Goal: Task Accomplishment & Management: Use online tool/utility

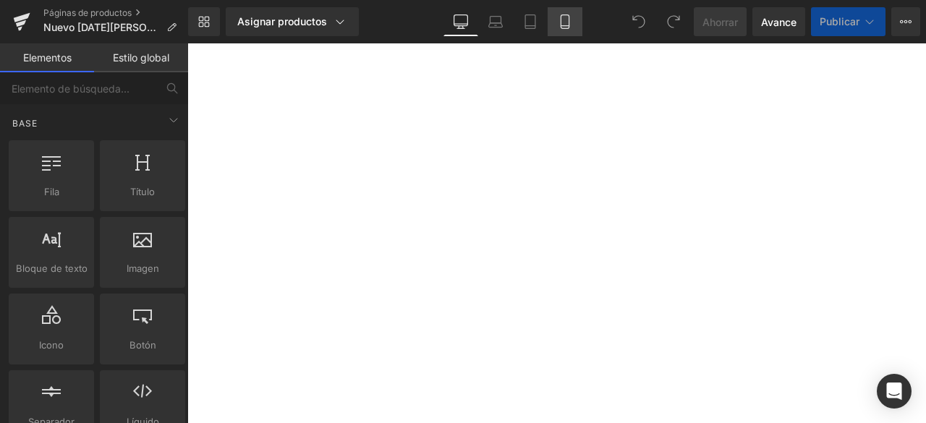
drag, startPoint x: 0, startPoint y: 0, endPoint x: 566, endPoint y: 19, distance: 566.3
click at [566, 19] on icon at bounding box center [565, 21] width 14 height 14
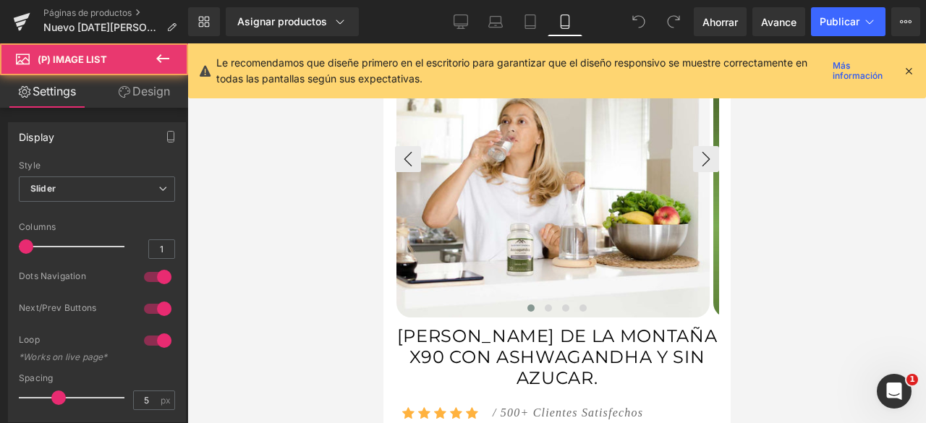
click at [601, 151] on div "‹ ›" at bounding box center [556, 159] width 324 height 313
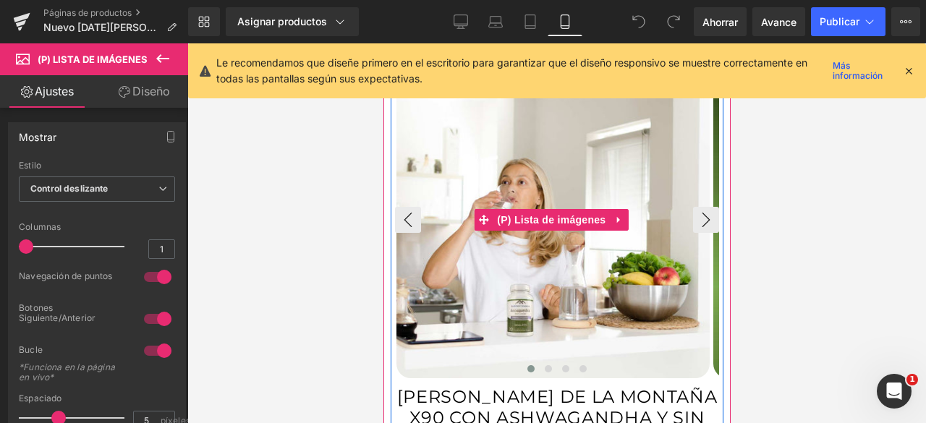
scroll to position [434, 0]
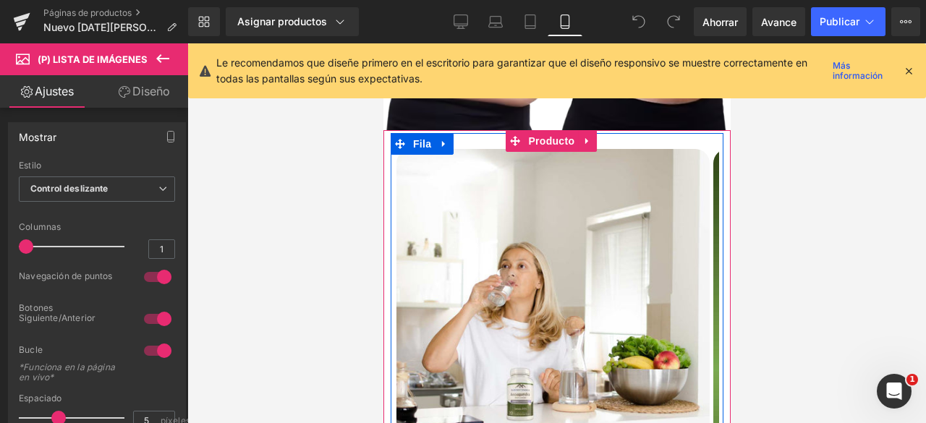
click at [665, 137] on div "Venta de liquidación (P) Imagen" at bounding box center [556, 299] width 333 height 324
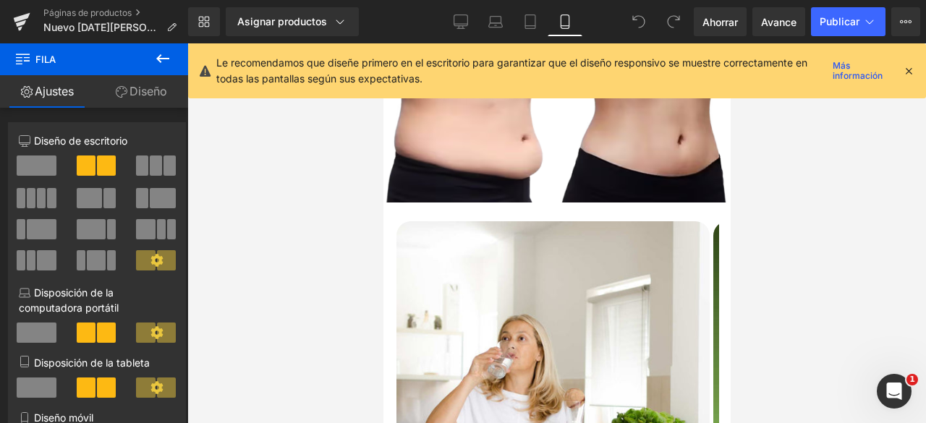
scroll to position [694, 0]
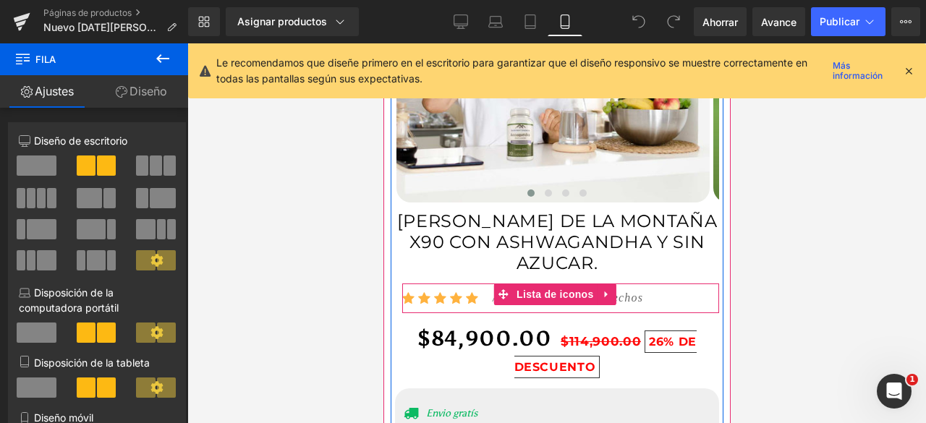
click at [701, 289] on div "Icono Icono Icono Icono Icono Lista de iconos Hoz / 500+ Clientes Satisfechos B…" at bounding box center [560, 301] width 317 height 25
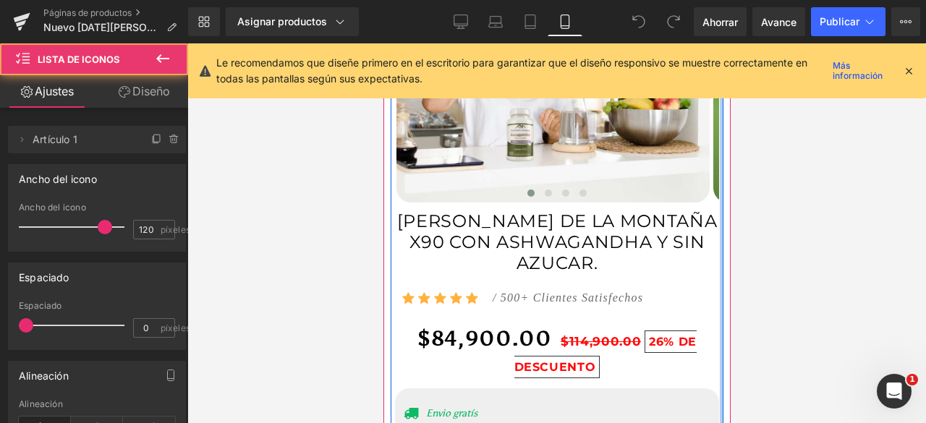
click at [719, 291] on div at bounding box center [721, 213] width 4 height 680
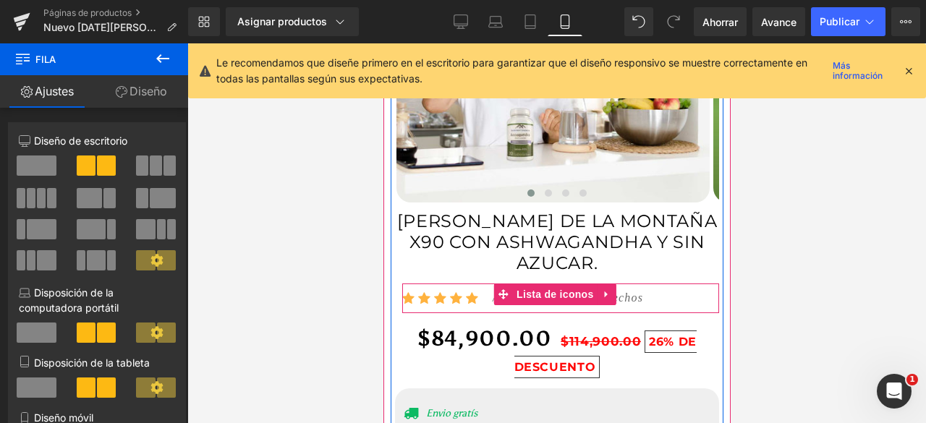
click at [682, 289] on div "Icono Icono Icono Icono Icono Lista de iconos Hoz / 500+ Clientes Satisfechos B…" at bounding box center [560, 301] width 317 height 25
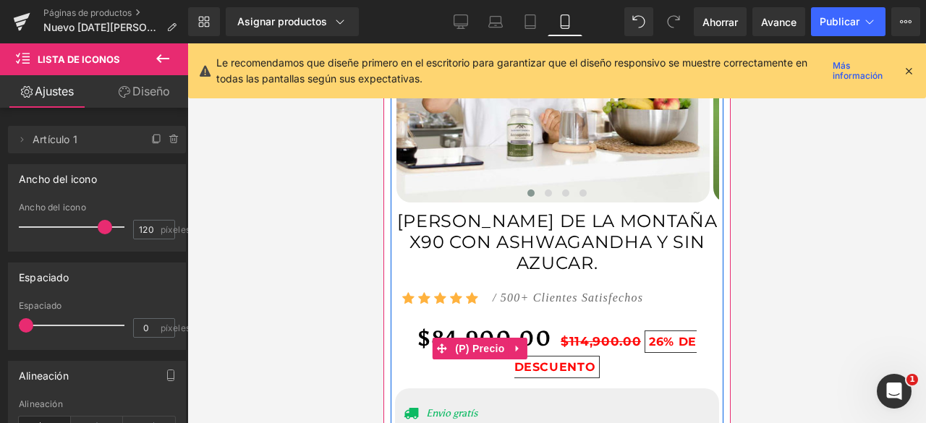
click at [697, 321] on div "$84,900.00 $114,900.00 26% DE DESCUENTO" at bounding box center [556, 349] width 324 height 57
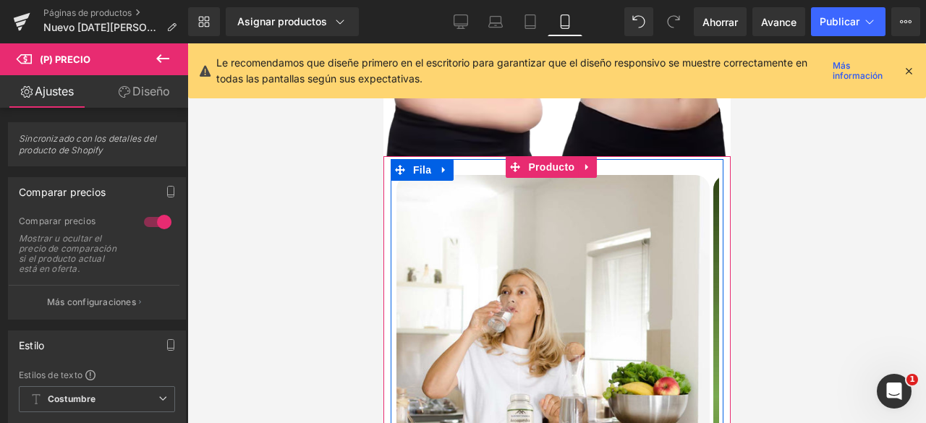
scroll to position [405, 0]
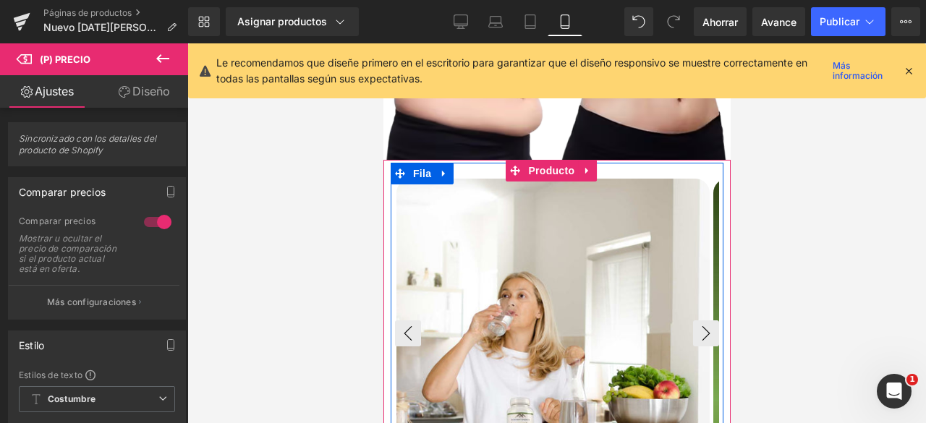
click at [705, 179] on img at bounding box center [552, 335] width 313 height 313
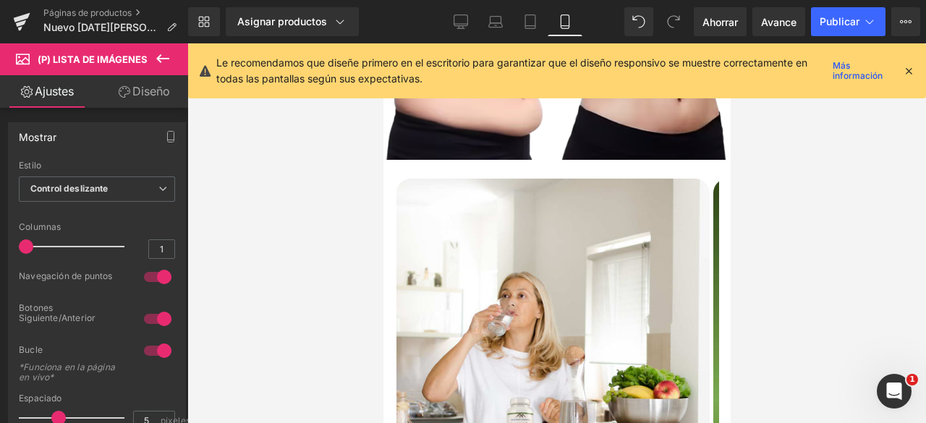
scroll to position [737, 0]
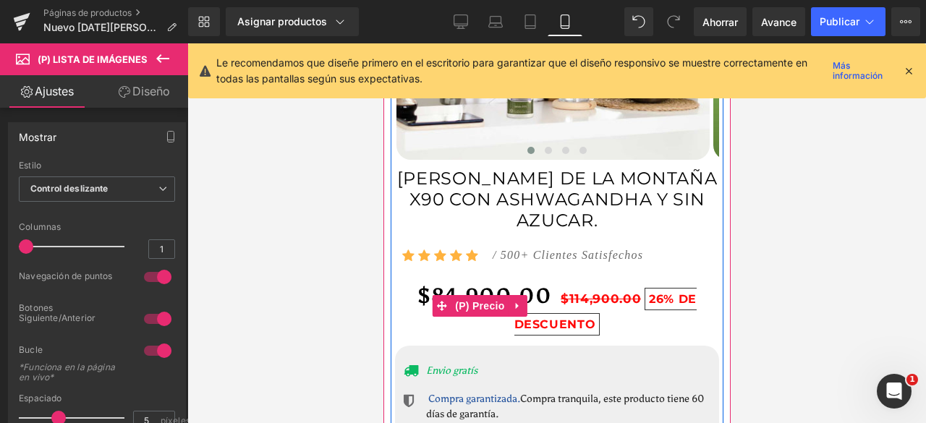
click at [402, 278] on div "$84,900.00 $114,900.00 26% DE DESCUENTO" at bounding box center [556, 306] width 324 height 57
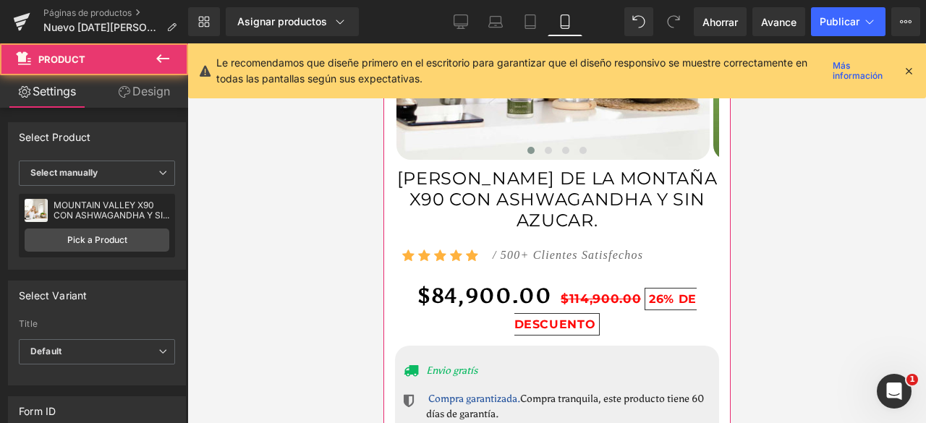
click at [388, 234] on div "Venta de liquidación (P) Imagen ‹ ›" at bounding box center [556, 321] width 347 height 986
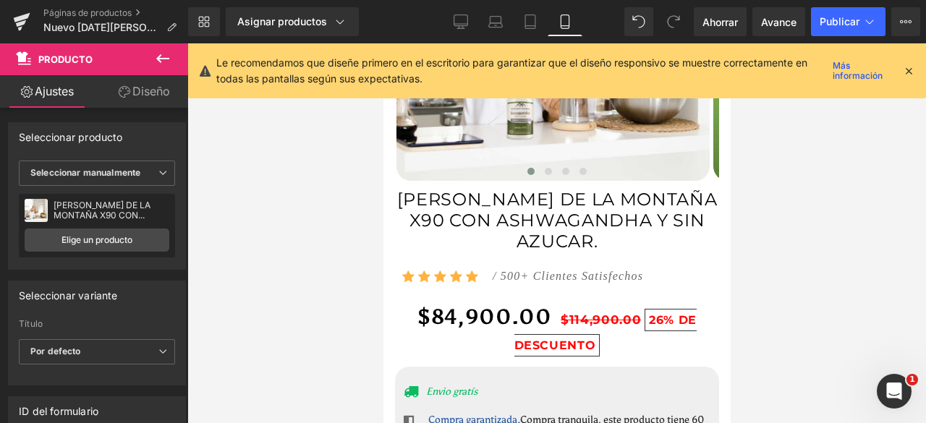
scroll to position [651, 0]
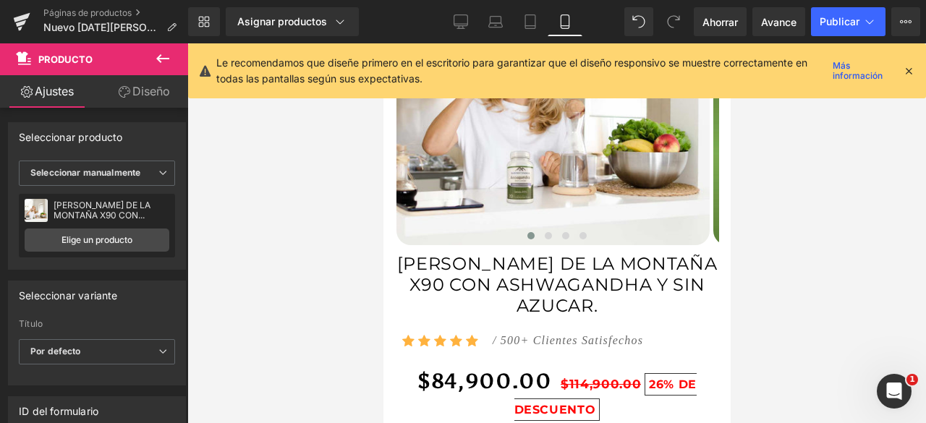
click at [747, 238] on div at bounding box center [556, 233] width 739 height 380
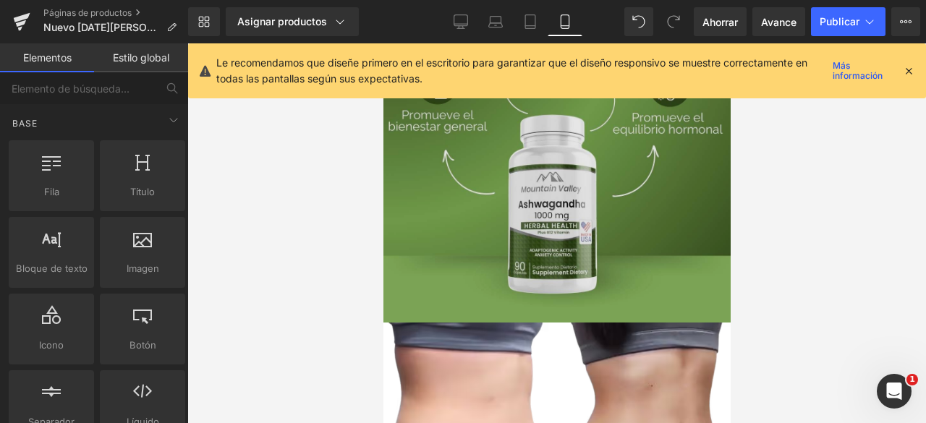
scroll to position [0, 0]
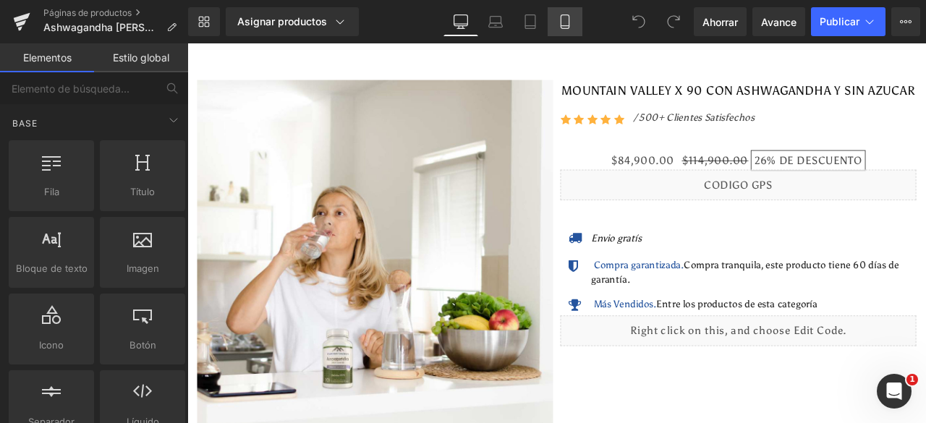
click at [560, 20] on icon at bounding box center [565, 21] width 14 height 14
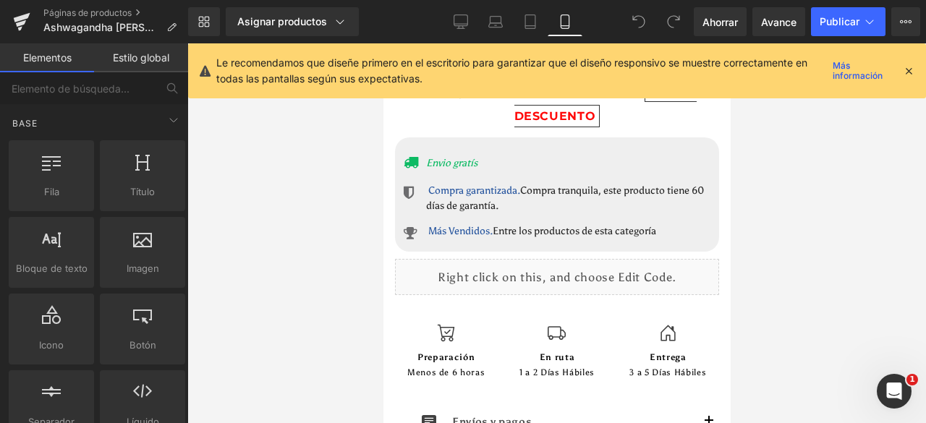
scroll to position [579, 0]
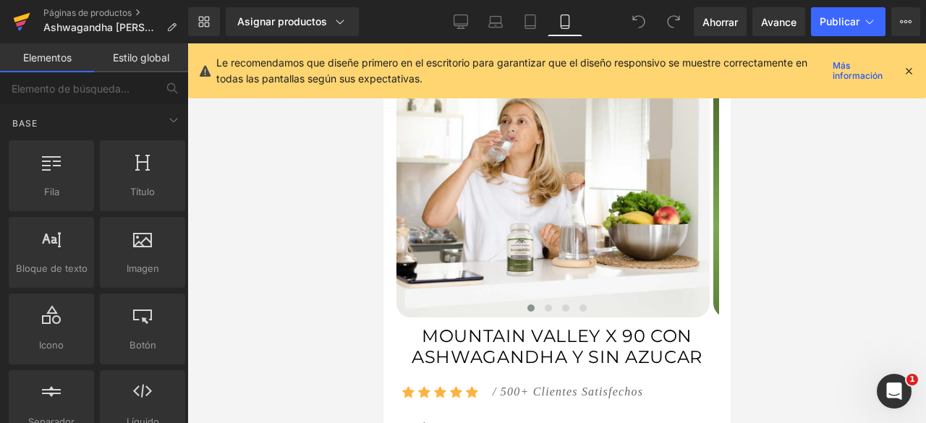
click at [30, 27] on link at bounding box center [21, 21] width 43 height 43
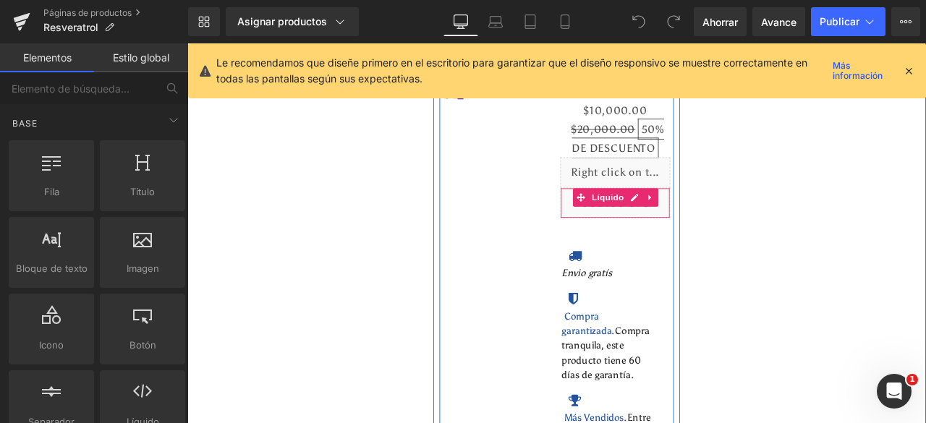
scroll to position [507, 0]
